Goal: Information Seeking & Learning: Learn about a topic

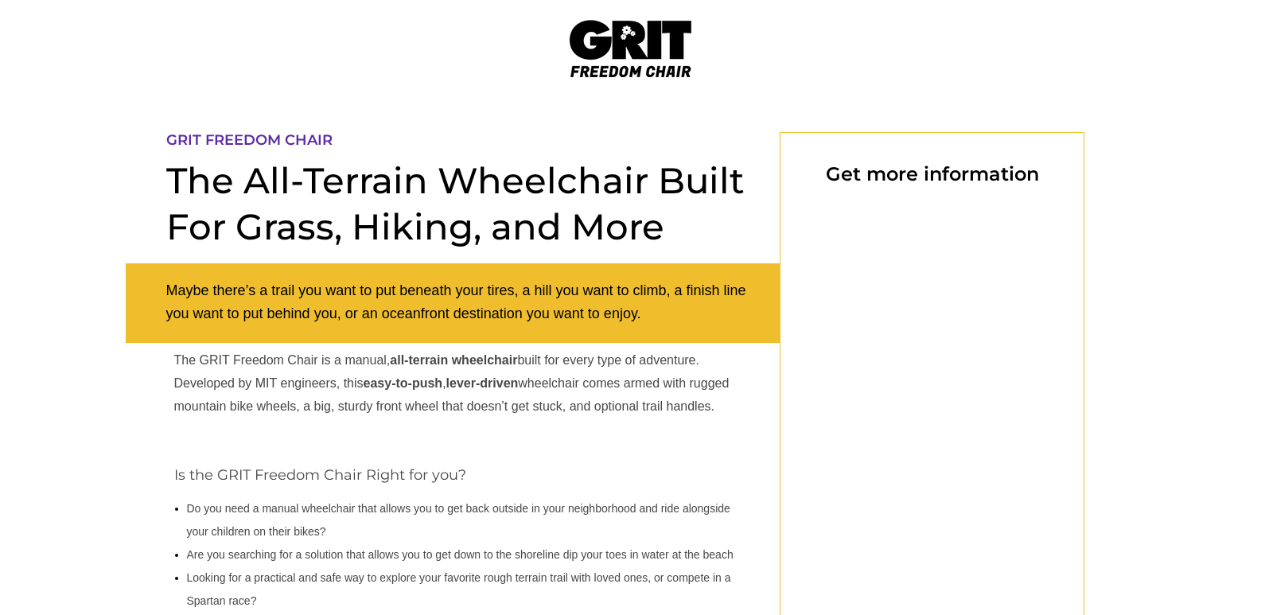
select select "US"
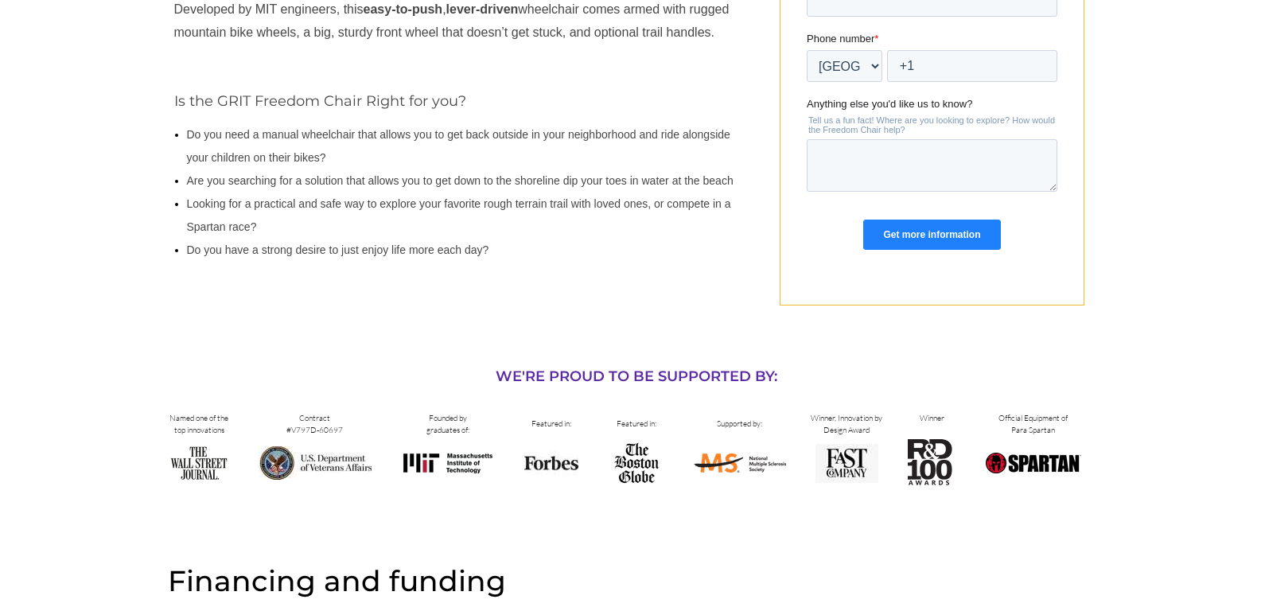
scroll to position [348, 0]
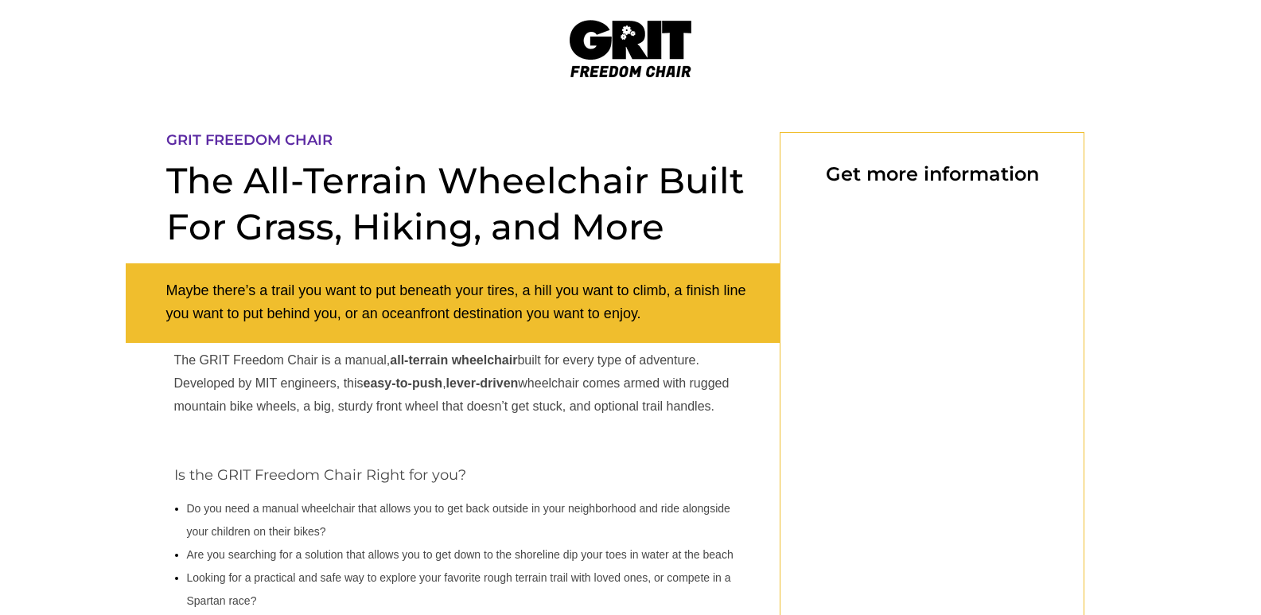
select select "US"
